Goal: Task Accomplishment & Management: Use online tool/utility

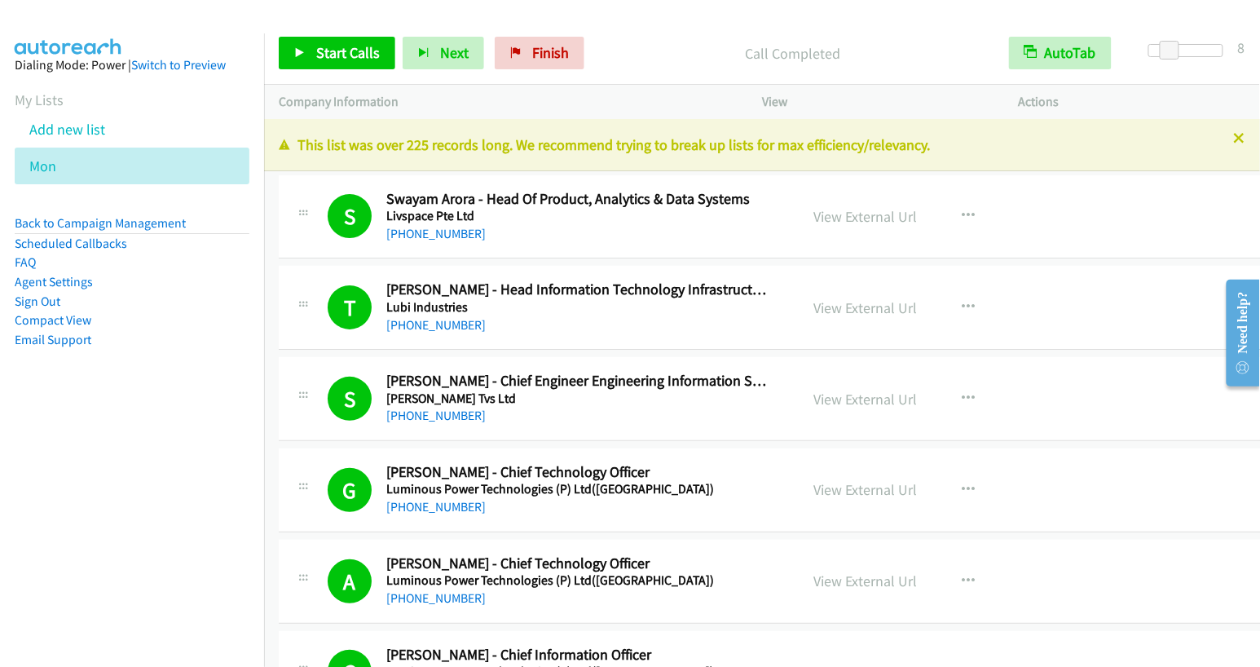
scroll to position [795, 0]
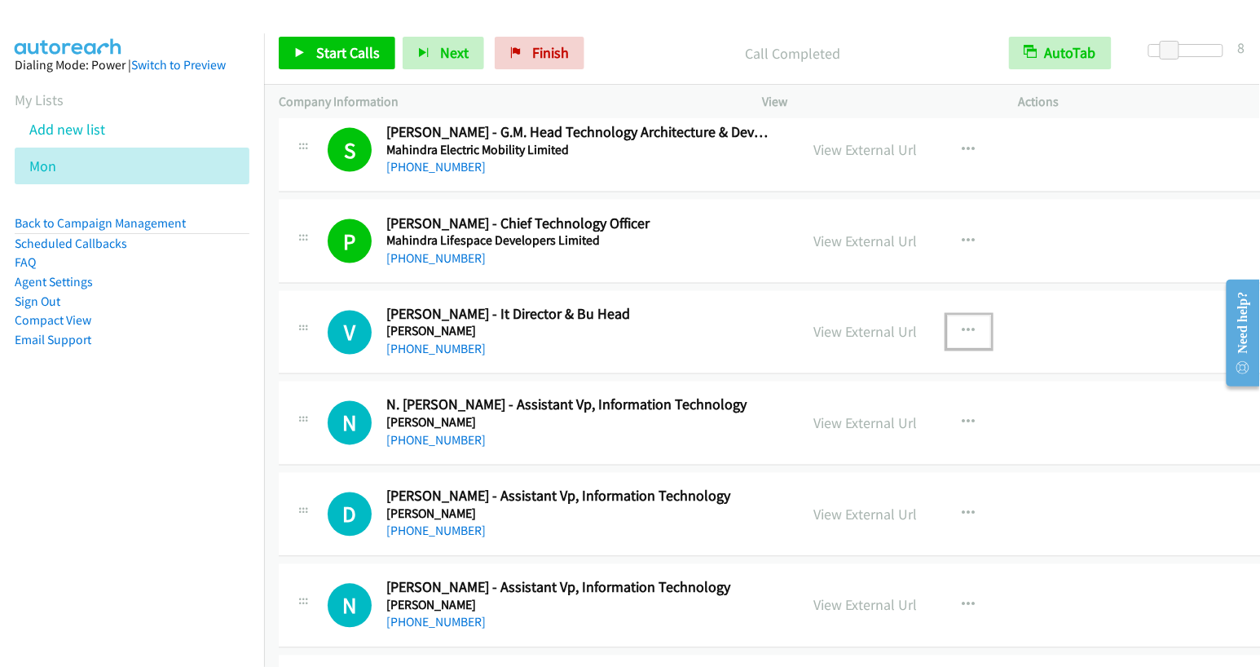
click at [962, 325] on icon "button" at bounding box center [968, 331] width 13 height 13
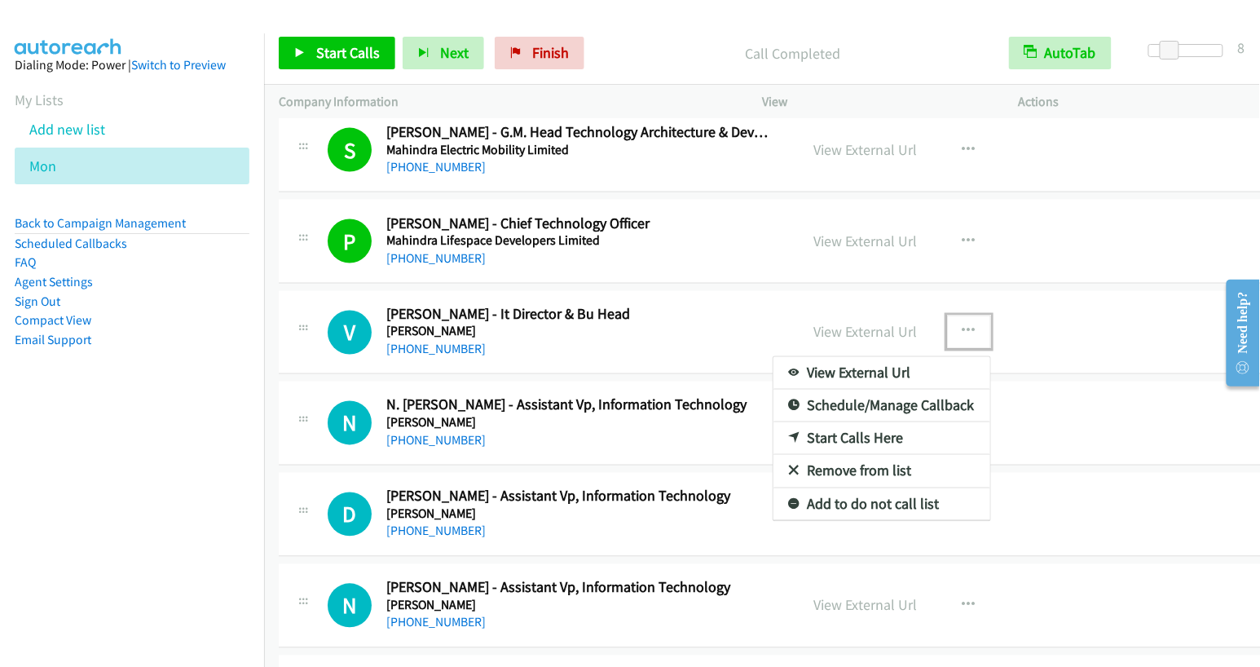
click at [850, 441] on link "Start Calls Here" at bounding box center [881, 438] width 217 height 33
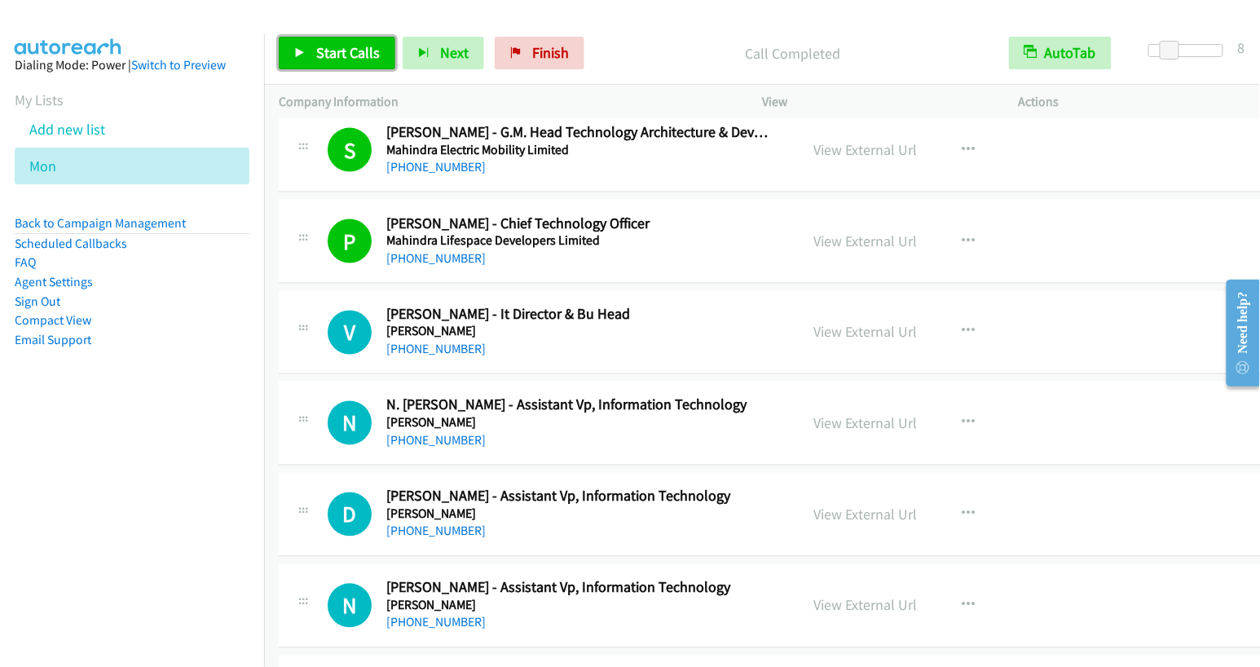
click at [335, 55] on span "Start Calls" at bounding box center [348, 52] width 64 height 19
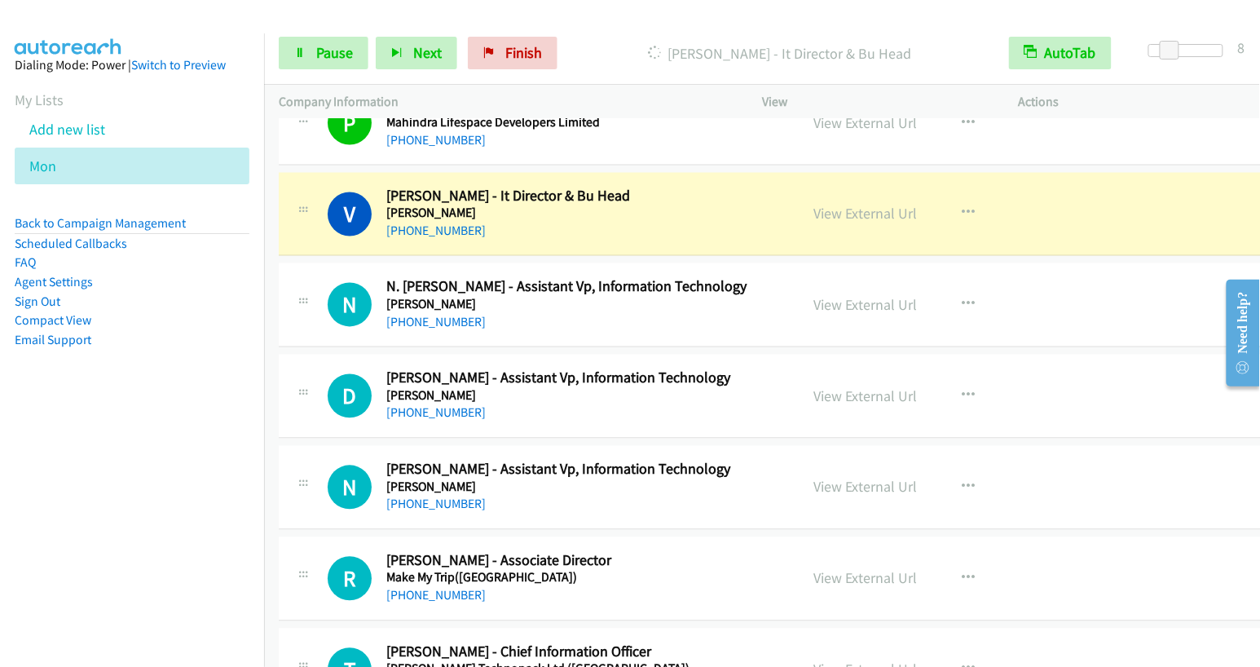
scroll to position [914, 0]
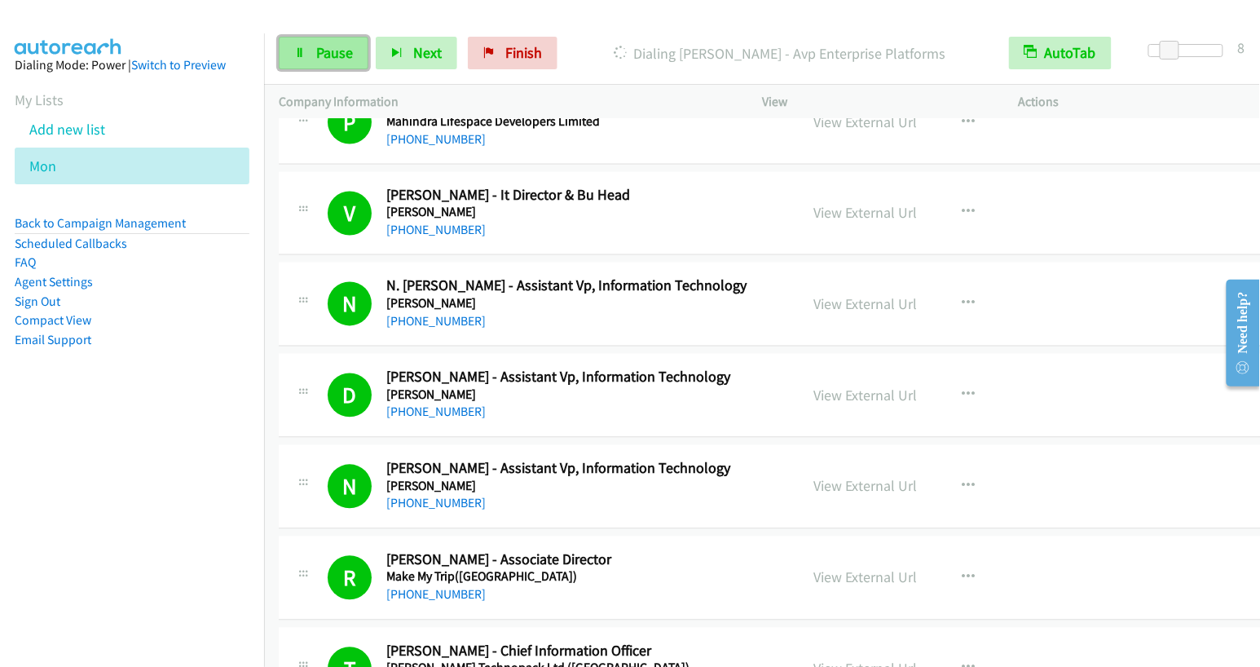
click at [338, 55] on span "Pause" at bounding box center [334, 52] width 37 height 19
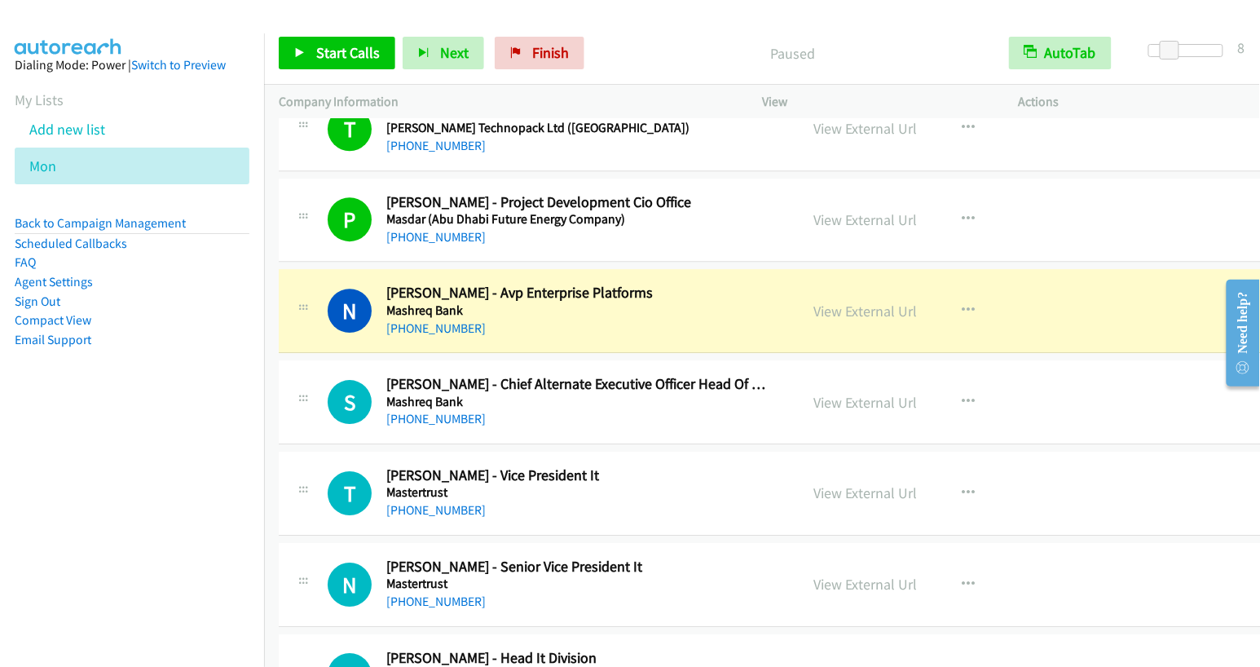
scroll to position [1455, 0]
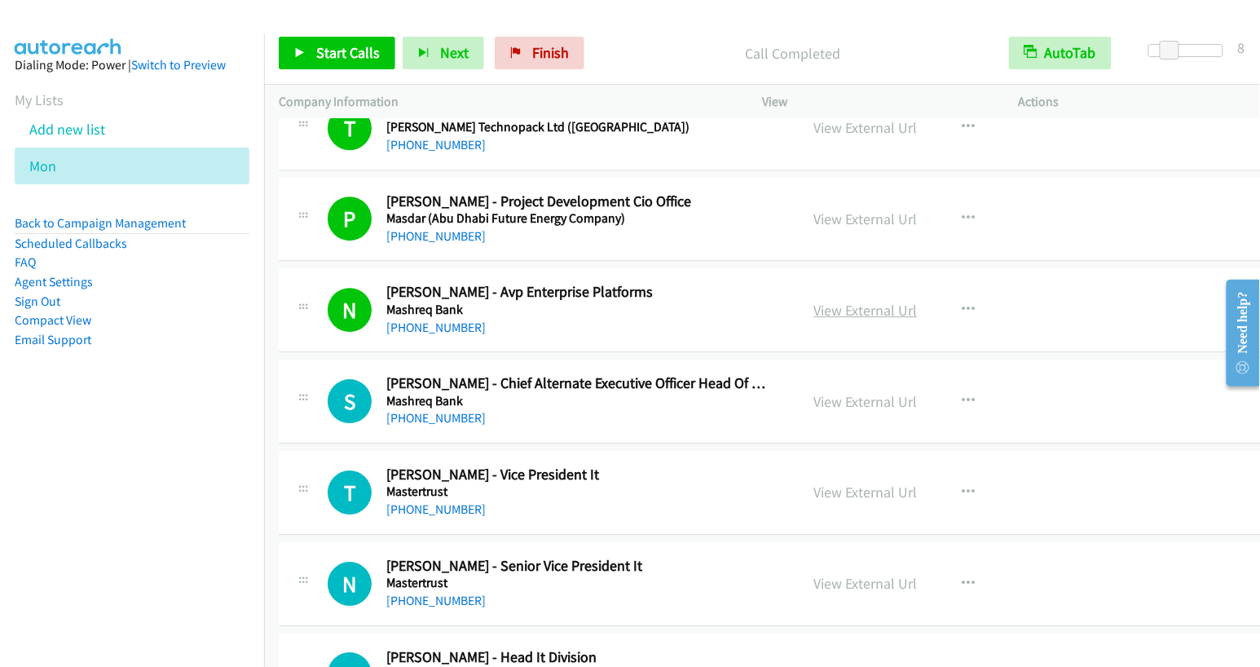
click at [866, 301] on link "View External Url" at bounding box center [865, 310] width 103 height 19
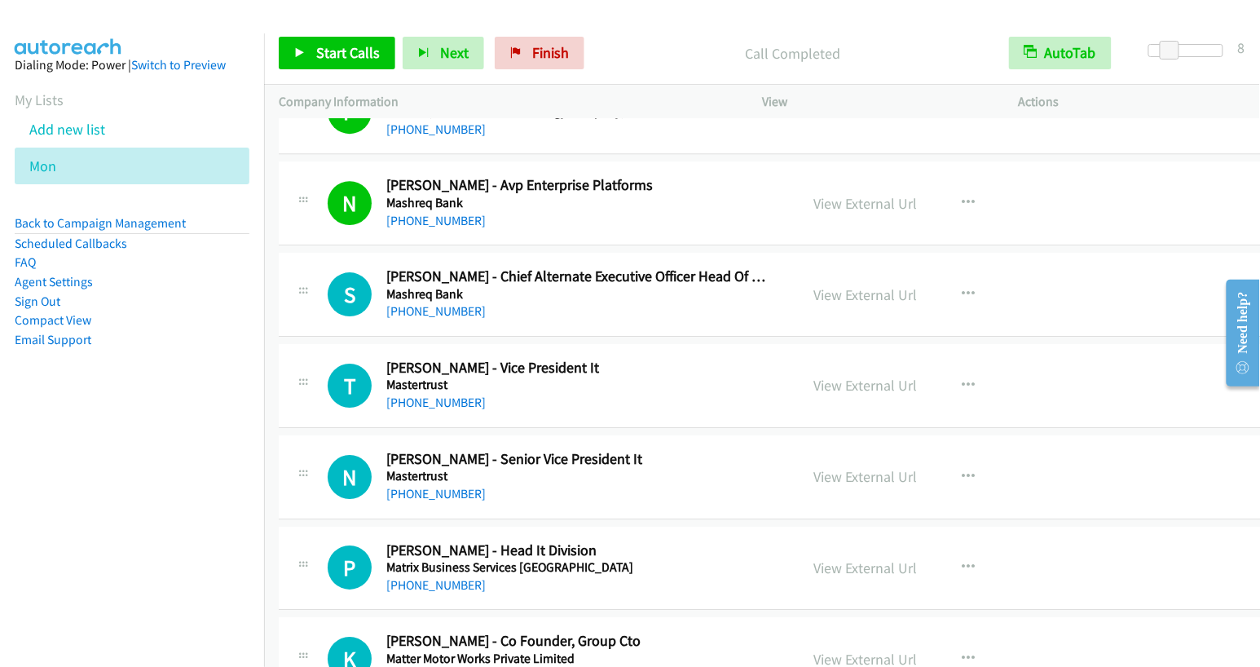
scroll to position [1566, 0]
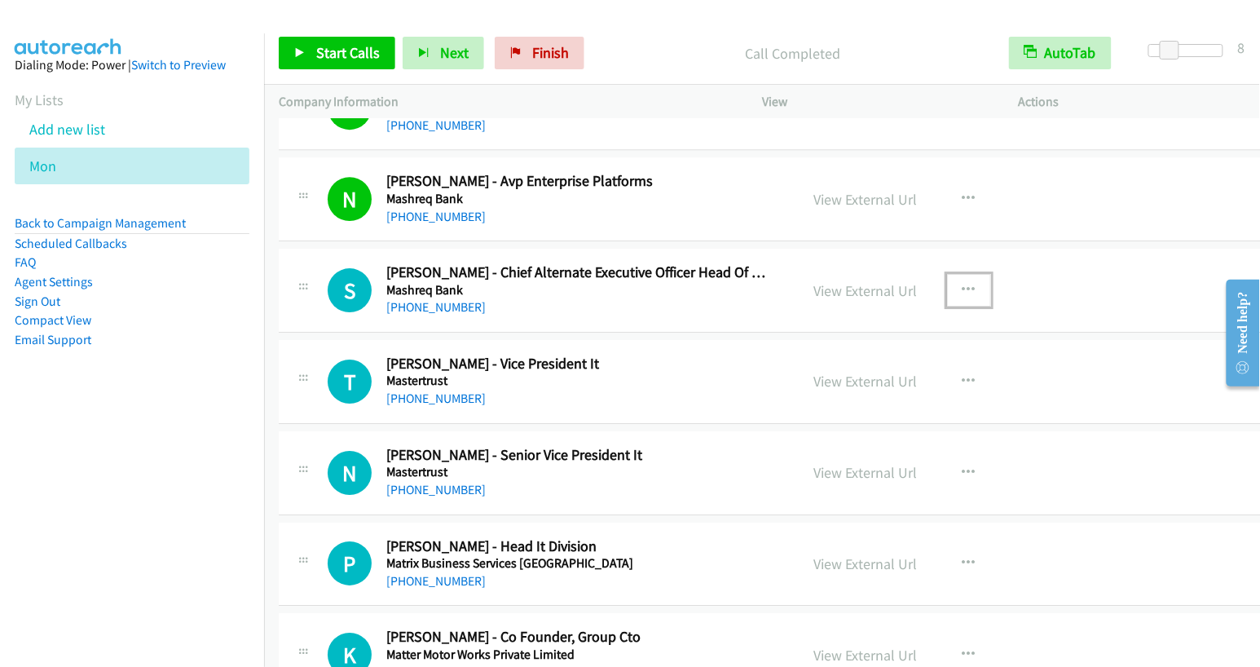
click at [947, 274] on button "button" at bounding box center [969, 290] width 44 height 33
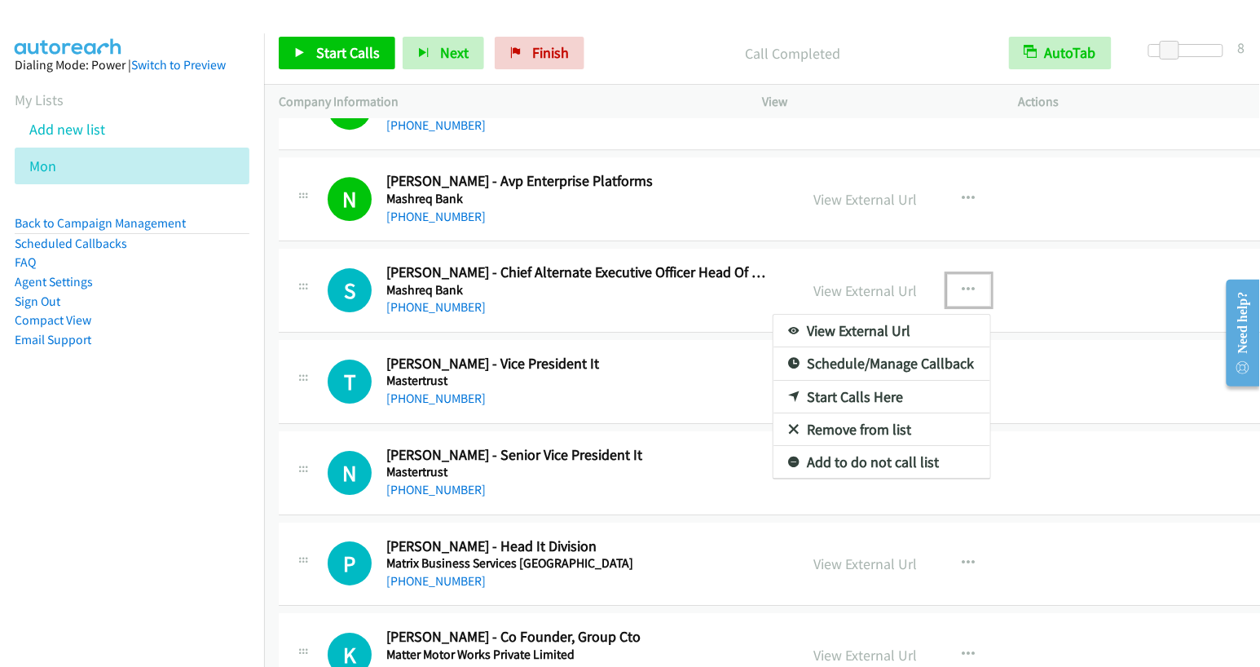
click at [866, 383] on link "Start Calls Here" at bounding box center [881, 397] width 217 height 33
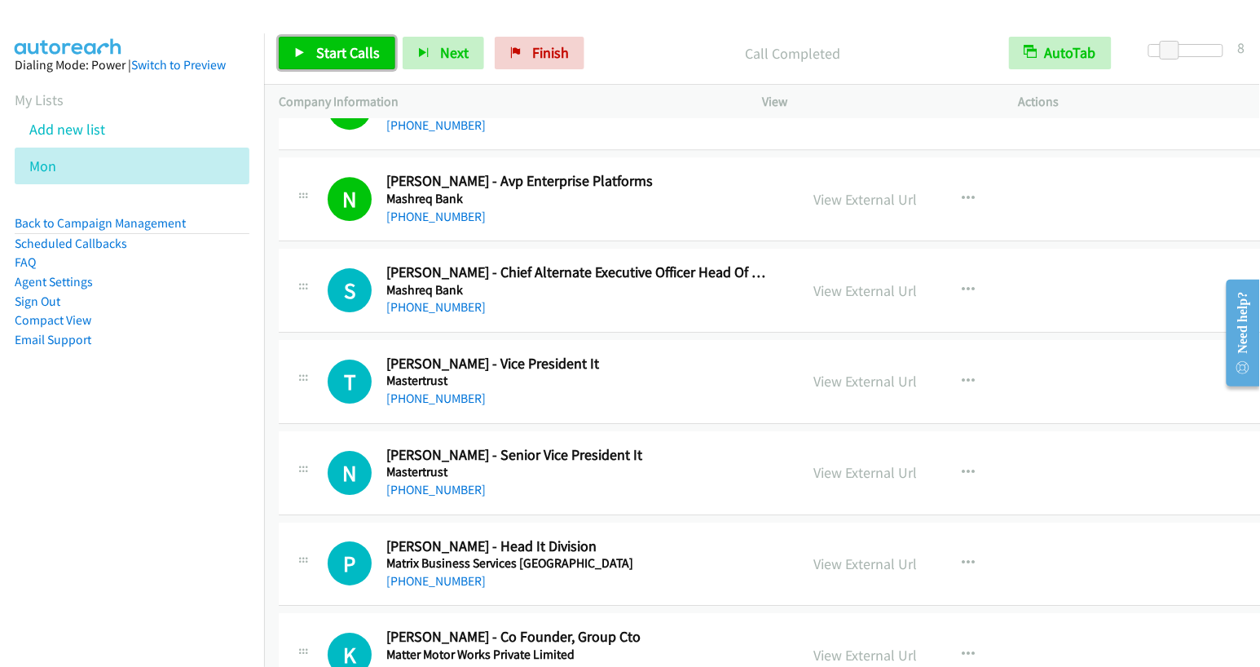
click at [356, 46] on span "Start Calls" at bounding box center [348, 52] width 64 height 19
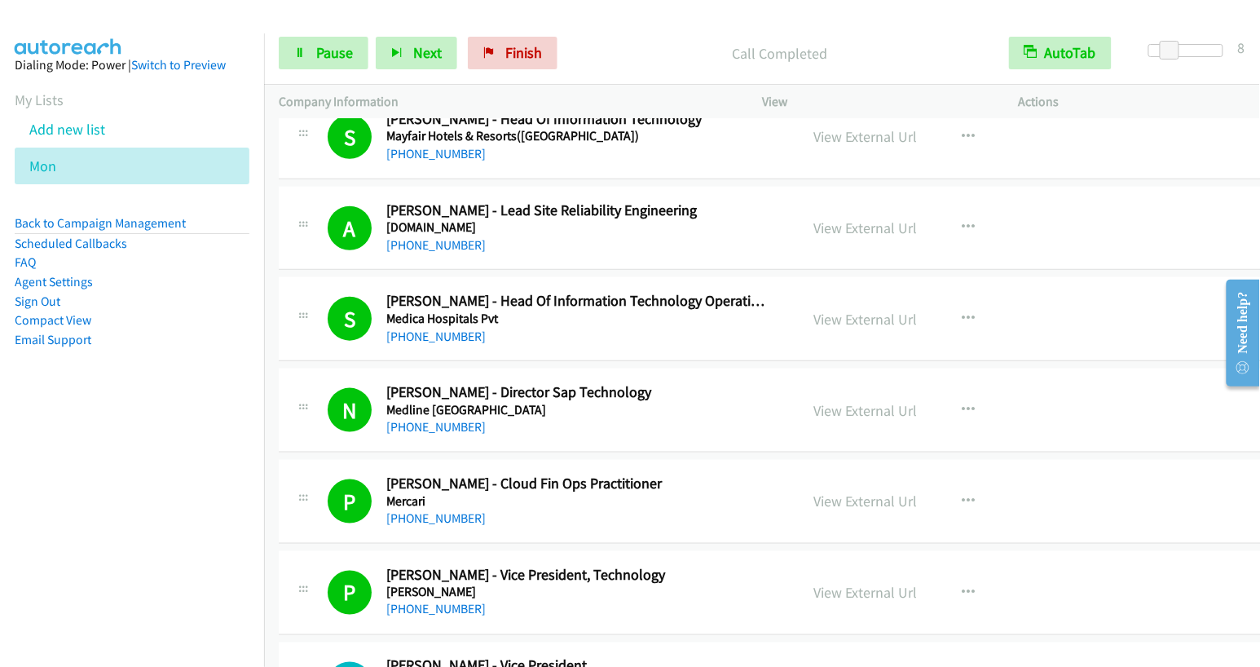
scroll to position [2610, 0]
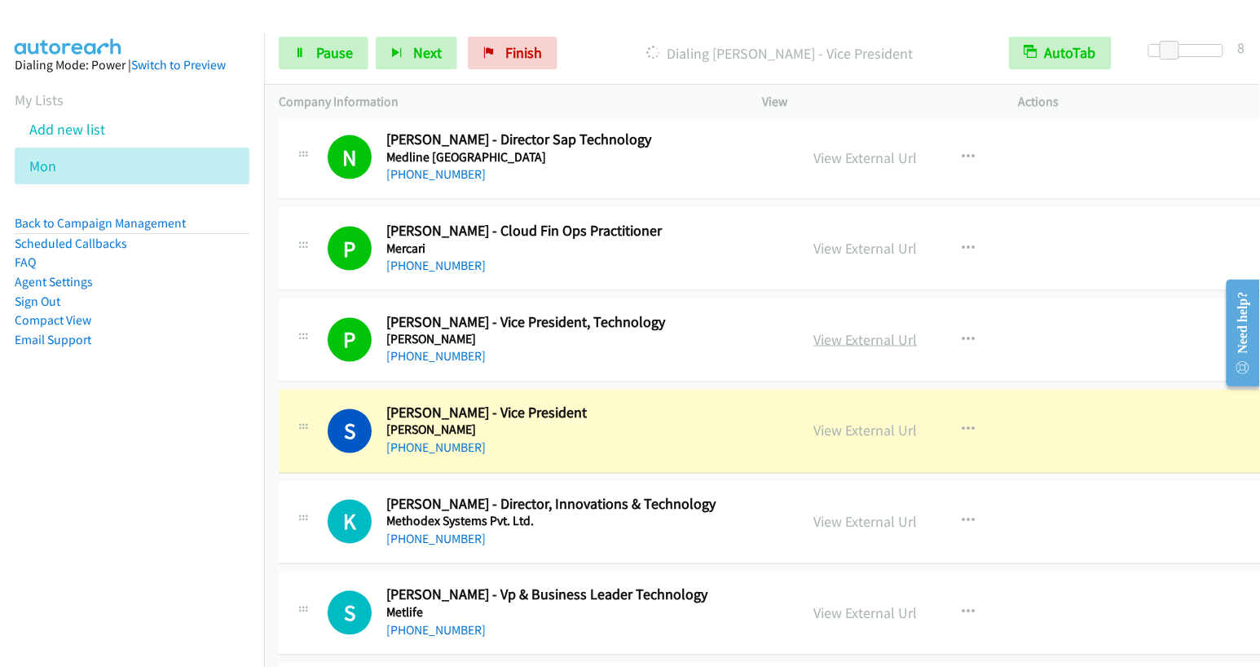
click at [870, 330] on link "View External Url" at bounding box center [865, 339] width 103 height 19
click at [342, 56] on span "Pause" at bounding box center [334, 52] width 37 height 19
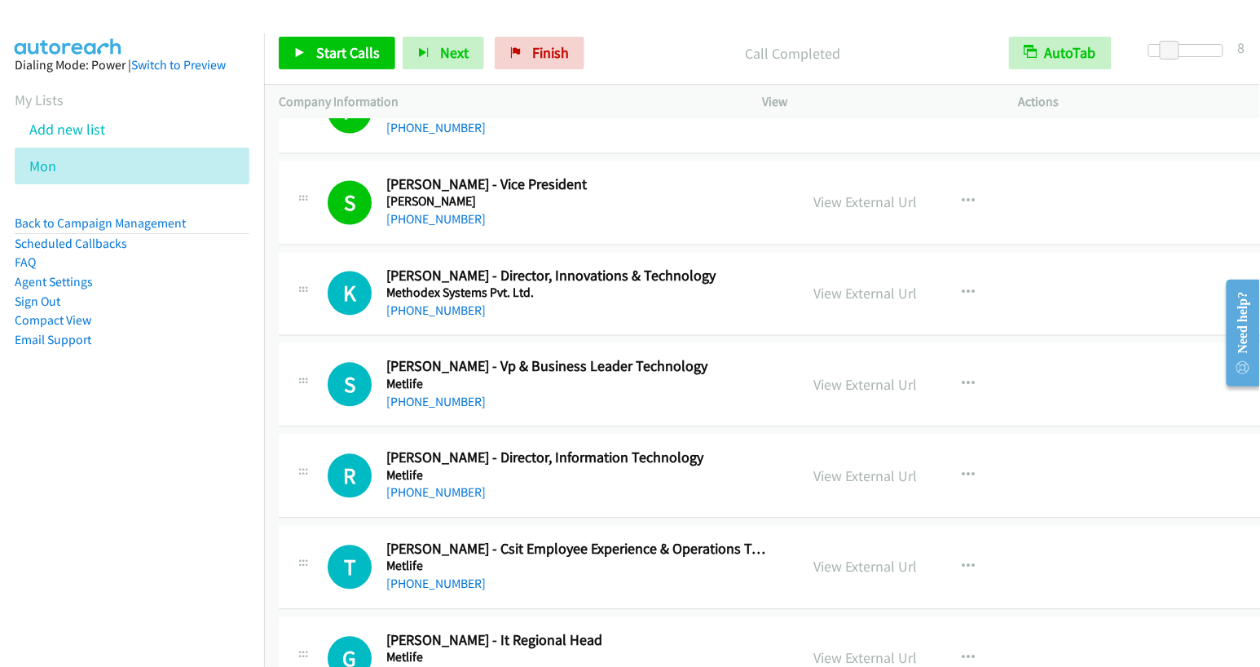
scroll to position [2840, 0]
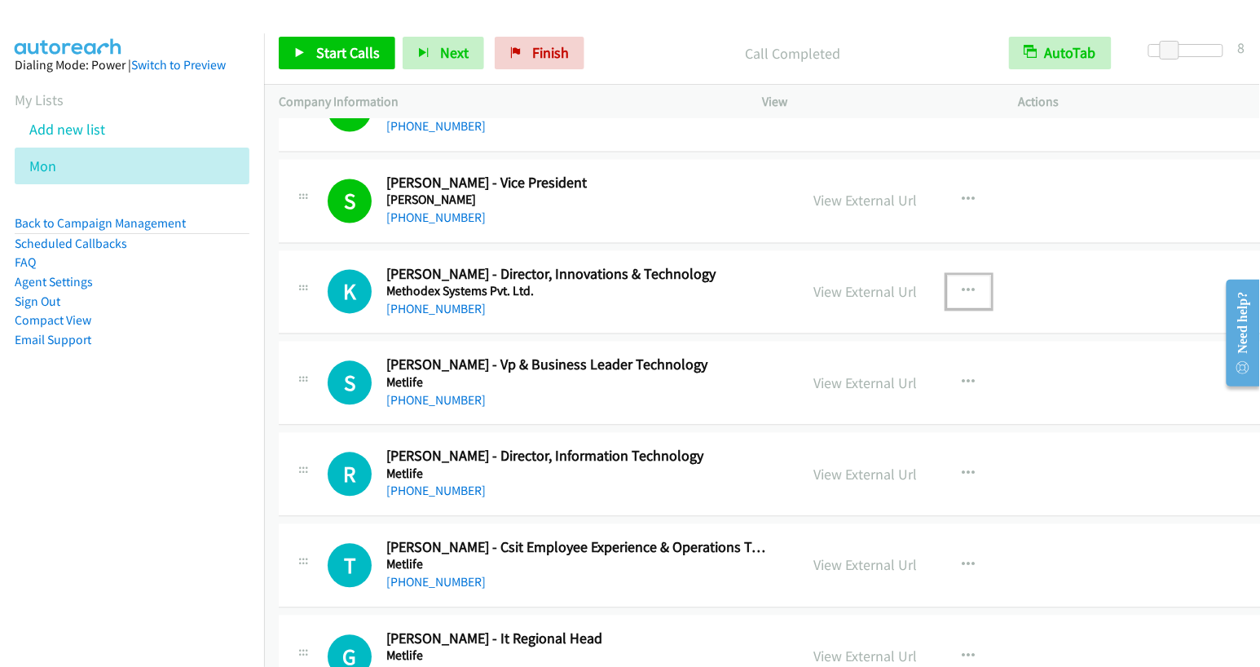
click at [962, 285] on icon "button" at bounding box center [968, 291] width 13 height 13
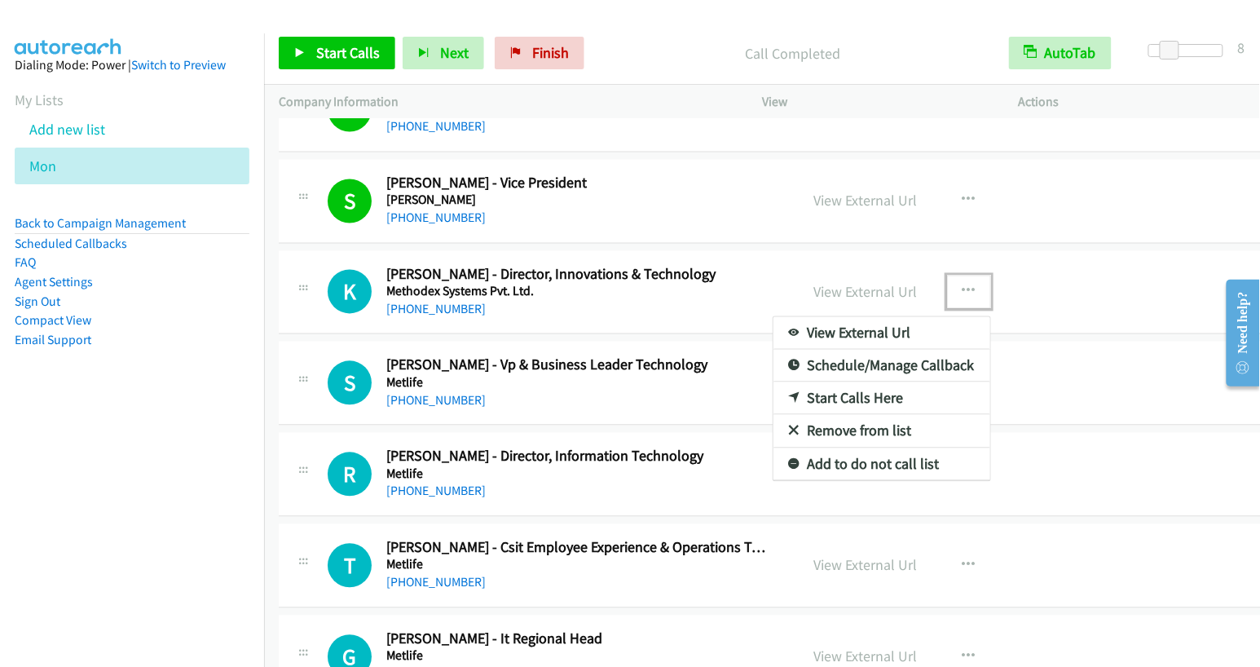
click at [870, 388] on link "Start Calls Here" at bounding box center [881, 398] width 217 height 33
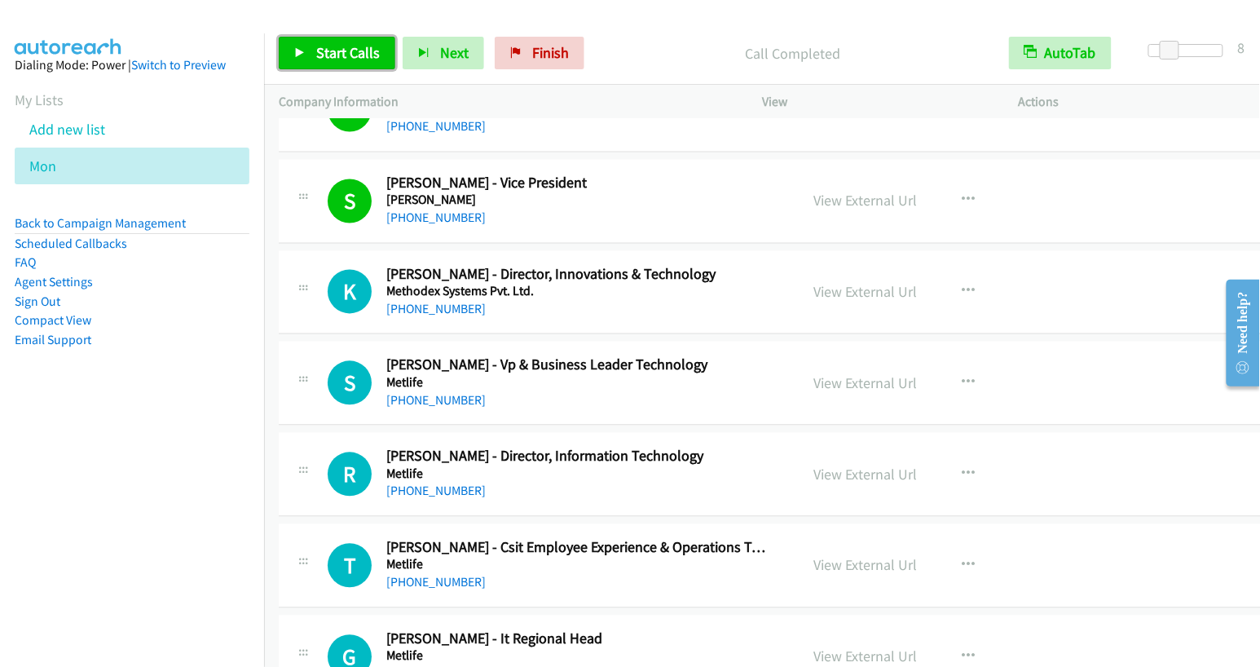
click at [338, 48] on span "Start Calls" at bounding box center [348, 52] width 64 height 19
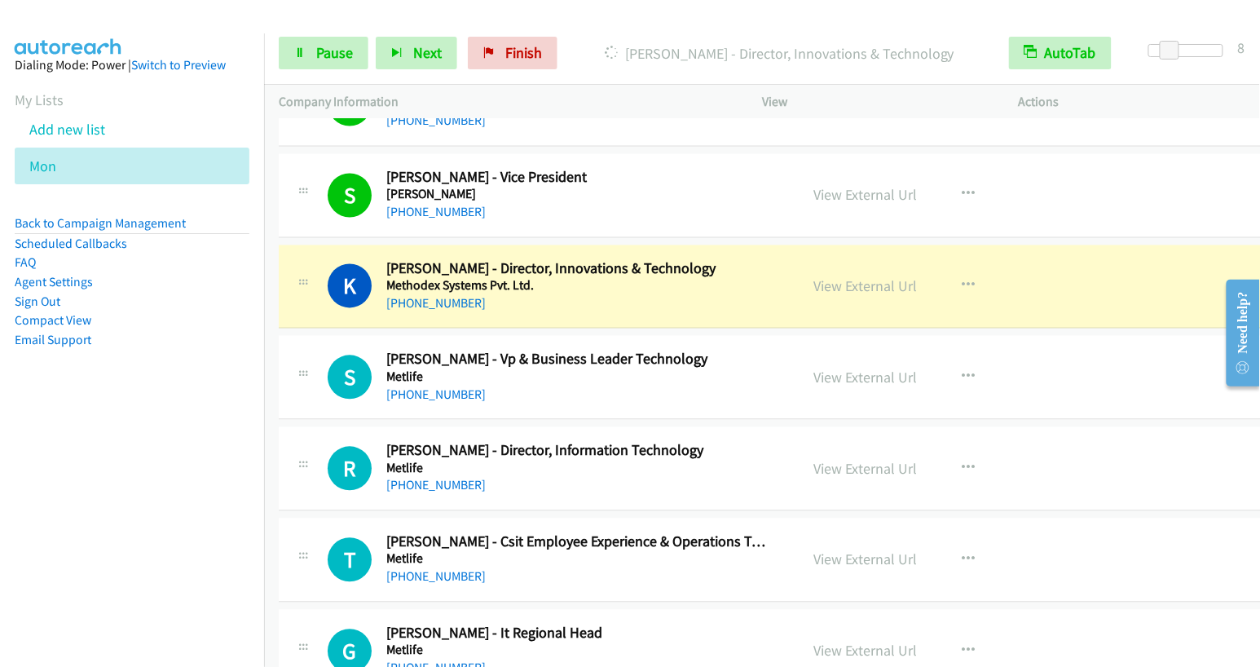
scroll to position [2856, 0]
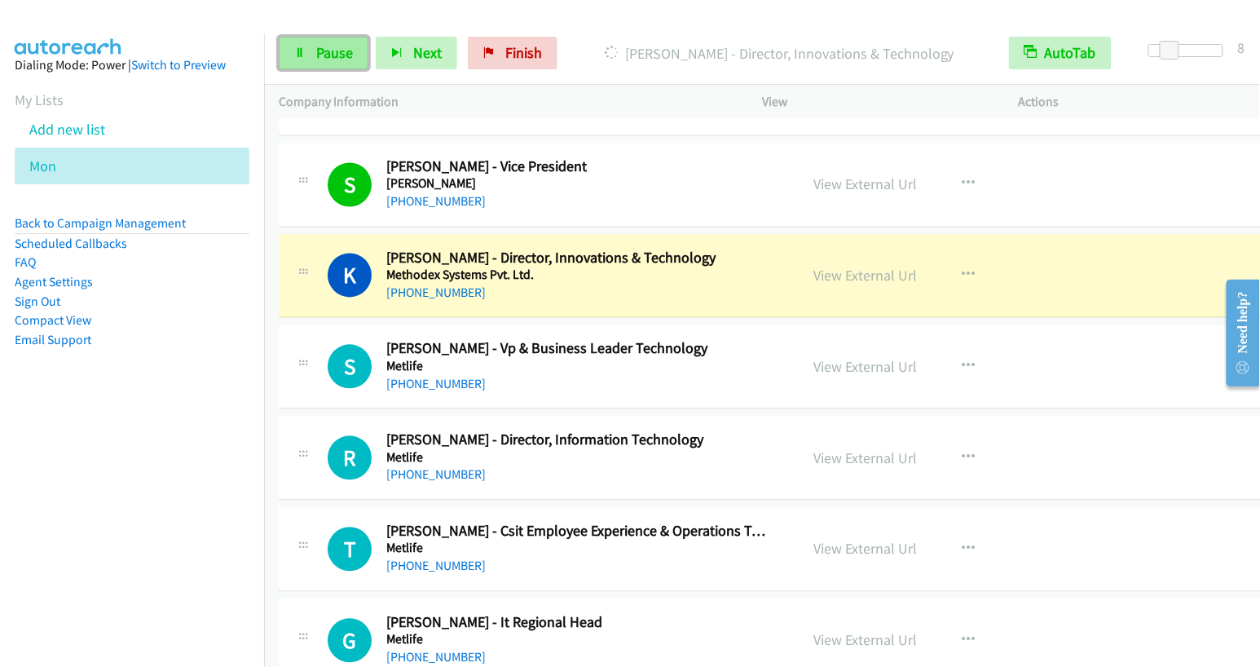
click at [346, 56] on span "Pause" at bounding box center [334, 52] width 37 height 19
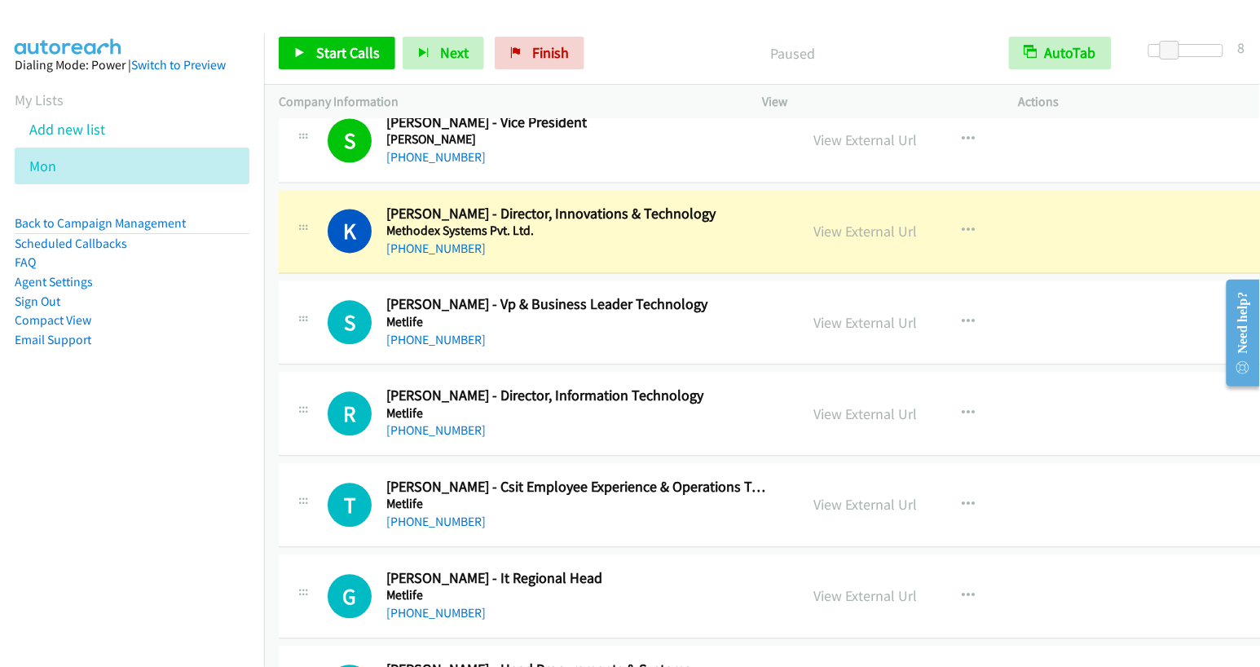
scroll to position [2913, 0]
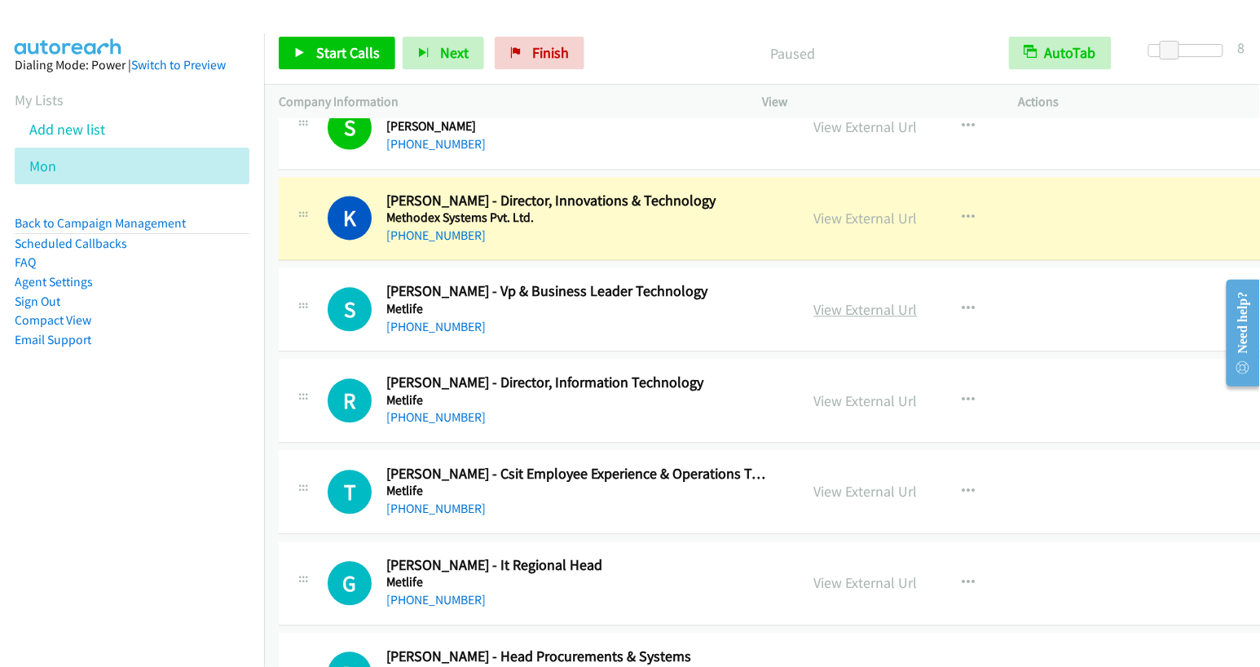
click at [844, 301] on link "View External Url" at bounding box center [865, 310] width 103 height 19
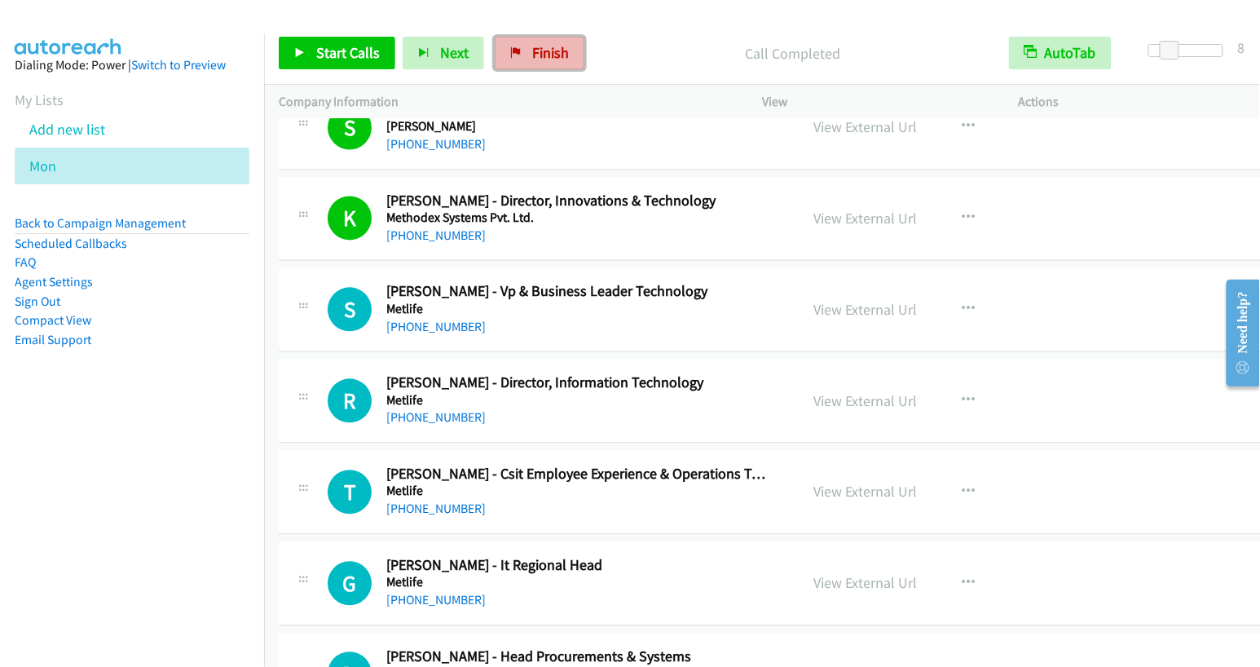
click at [532, 58] on span "Finish" at bounding box center [550, 52] width 37 height 19
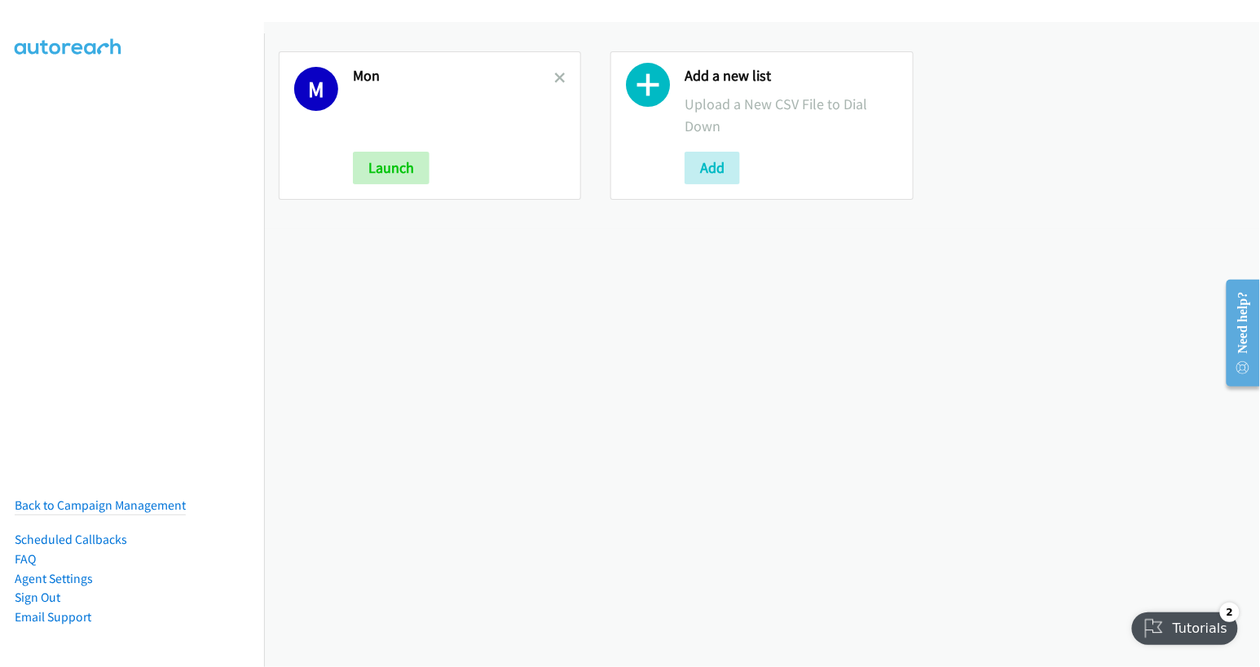
click at [548, 76] on h2 "Mon" at bounding box center [453, 76] width 201 height 19
click at [554, 78] on icon at bounding box center [559, 78] width 11 height 11
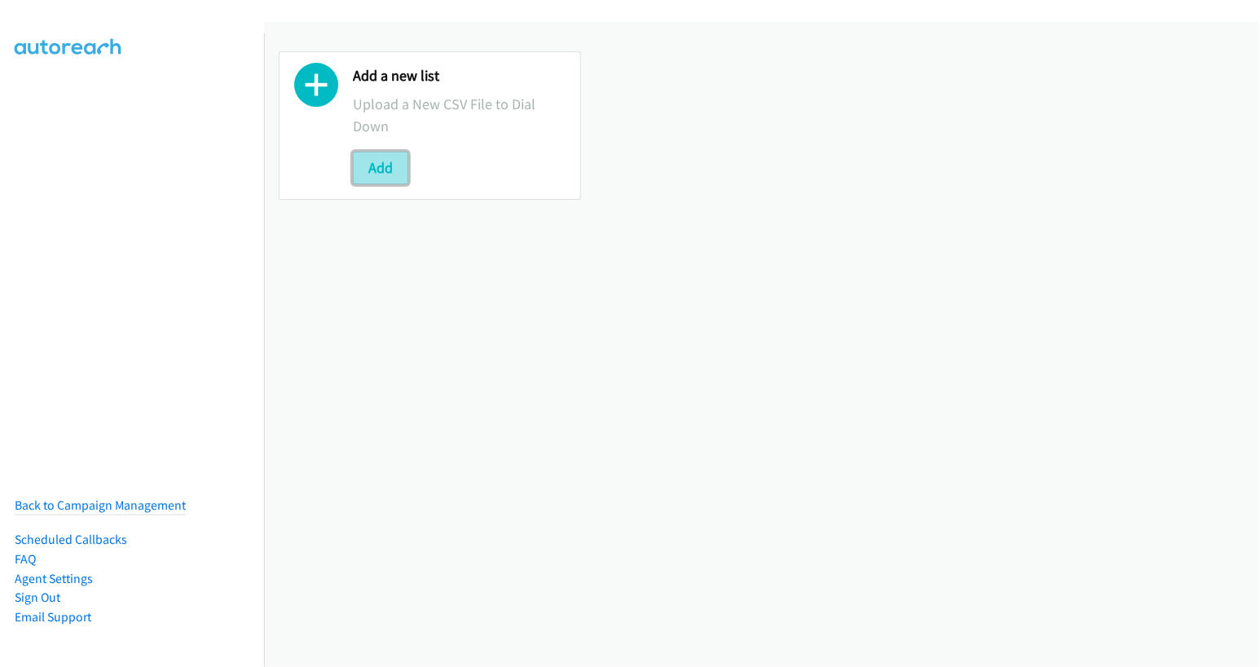
click at [372, 176] on button "Add" at bounding box center [380, 168] width 55 height 33
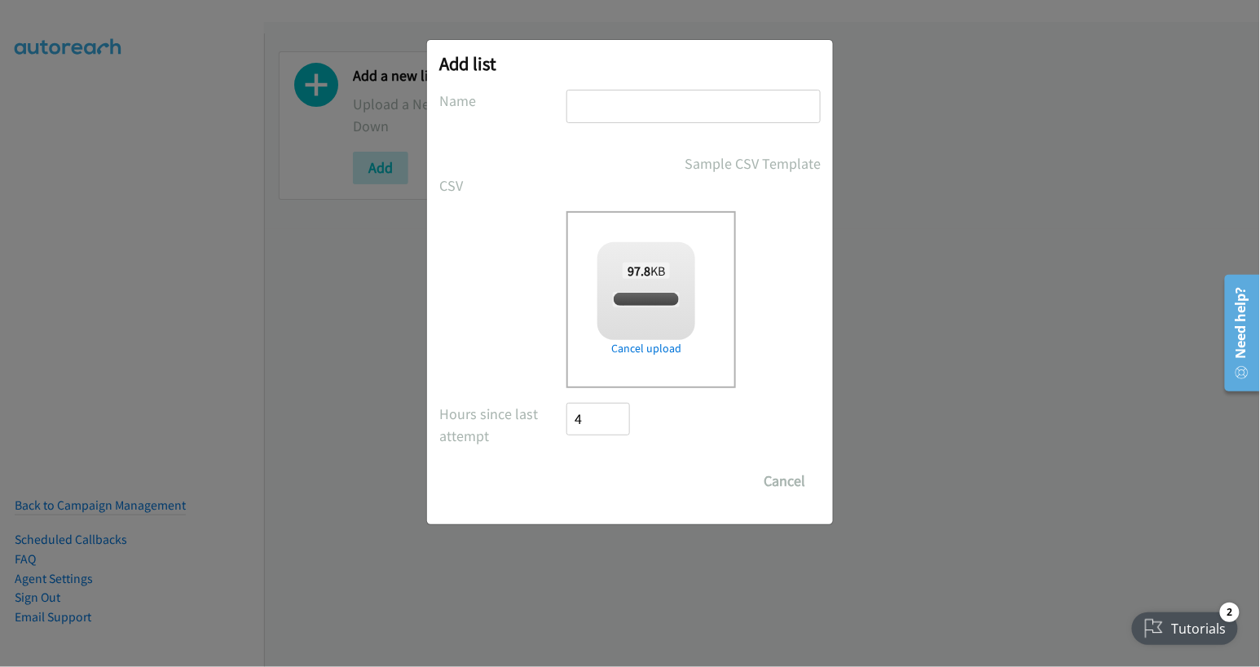
click at [628, 110] on input "text" at bounding box center [693, 106] width 254 height 33
checkbox input "true"
type input "mon"
click at [609, 497] on div "Add list No phone fields were returned for that Report or List View Please uplo…" at bounding box center [630, 282] width 406 height 484
click at [611, 478] on input "Save List" at bounding box center [609, 481] width 86 height 33
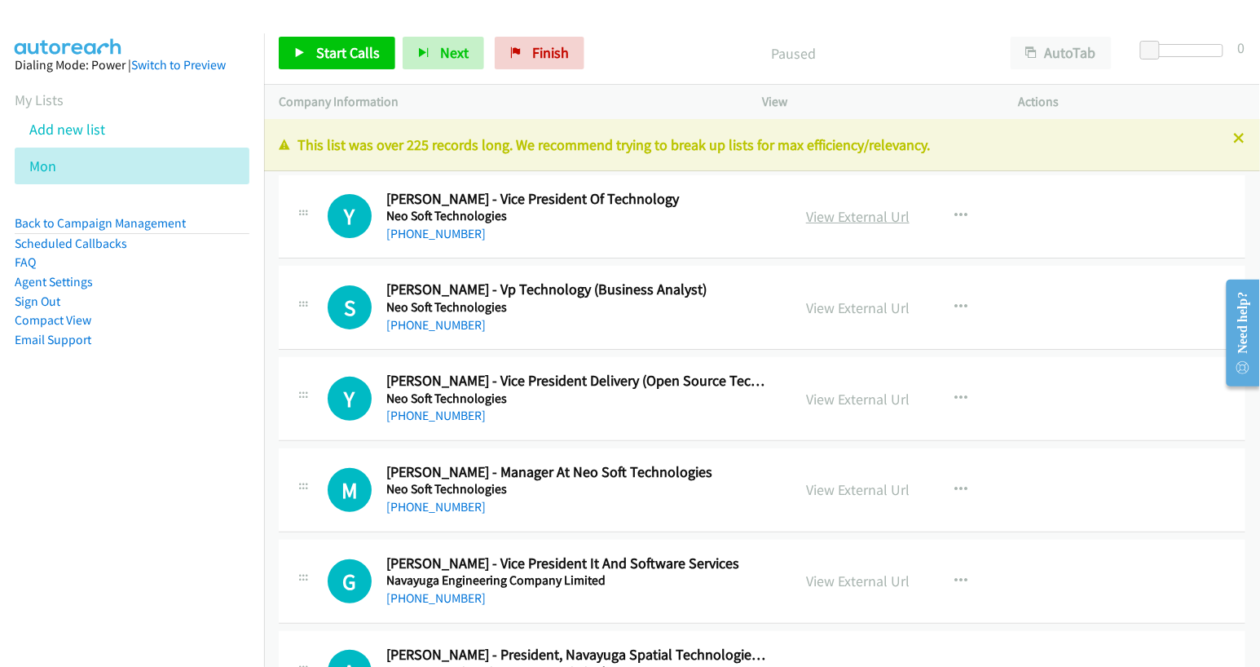
click at [859, 220] on link "View External Url" at bounding box center [857, 216] width 103 height 19
click at [1063, 51] on button "AutoTab" at bounding box center [1061, 53] width 101 height 33
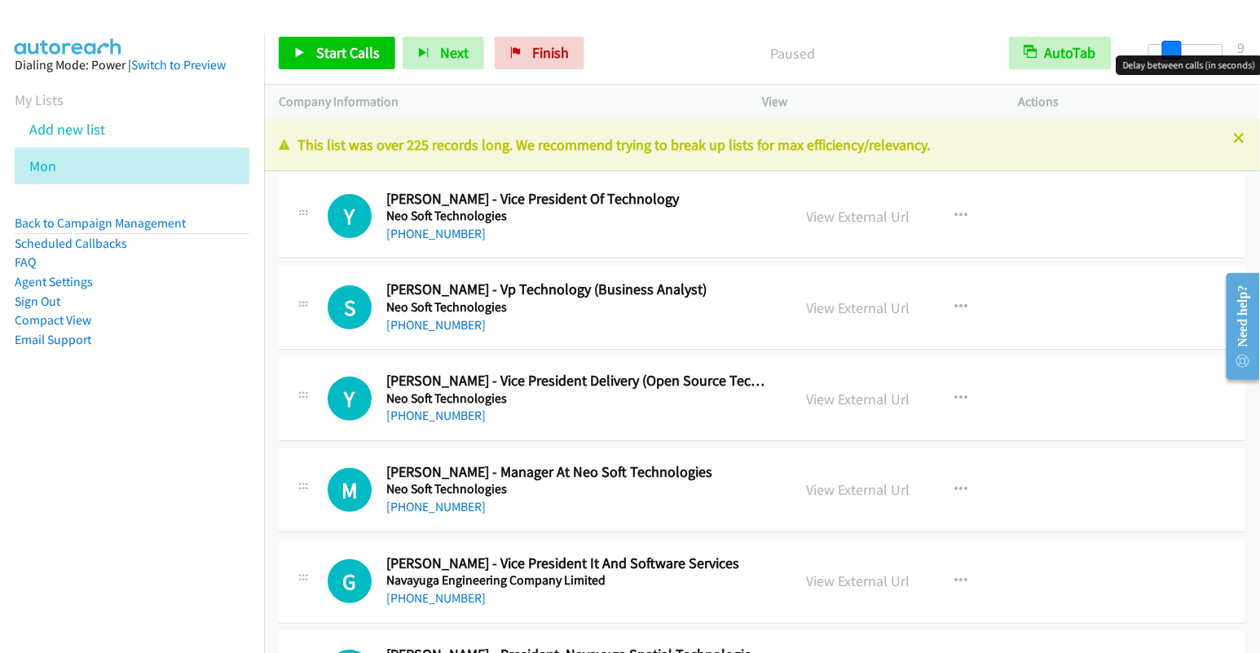
drag, startPoint x: 1149, startPoint y: 47, endPoint x: 1170, endPoint y: 49, distance: 21.3
click at [1170, 49] on span at bounding box center [1172, 51] width 20 height 20
click at [1165, 52] on span at bounding box center [1170, 51] width 20 height 20
click at [861, 218] on link "View External Url" at bounding box center [857, 216] width 103 height 19
